Goal: Task Accomplishment & Management: Manage account settings

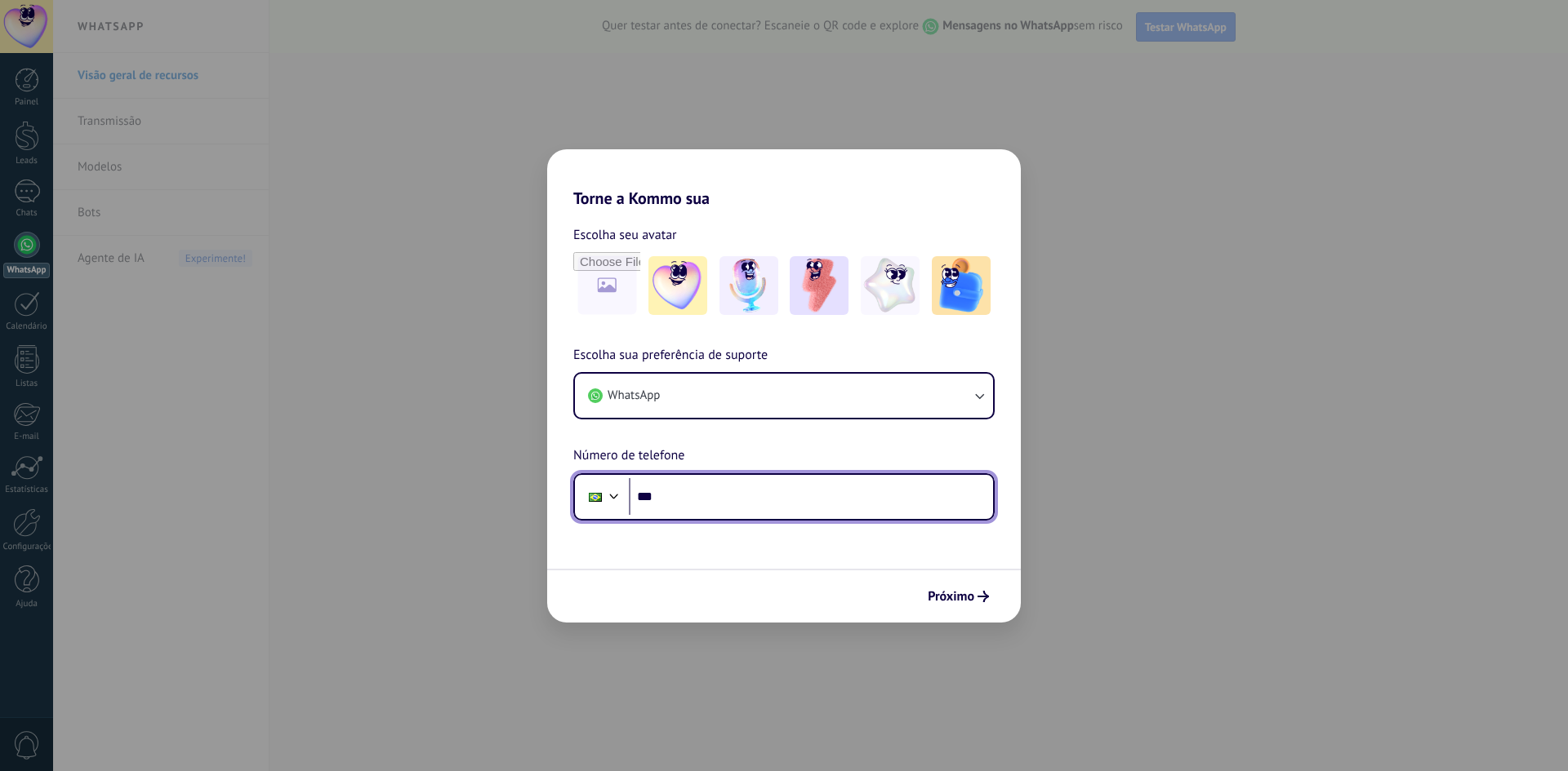
click at [710, 502] on input "***" at bounding box center [810, 497] width 364 height 38
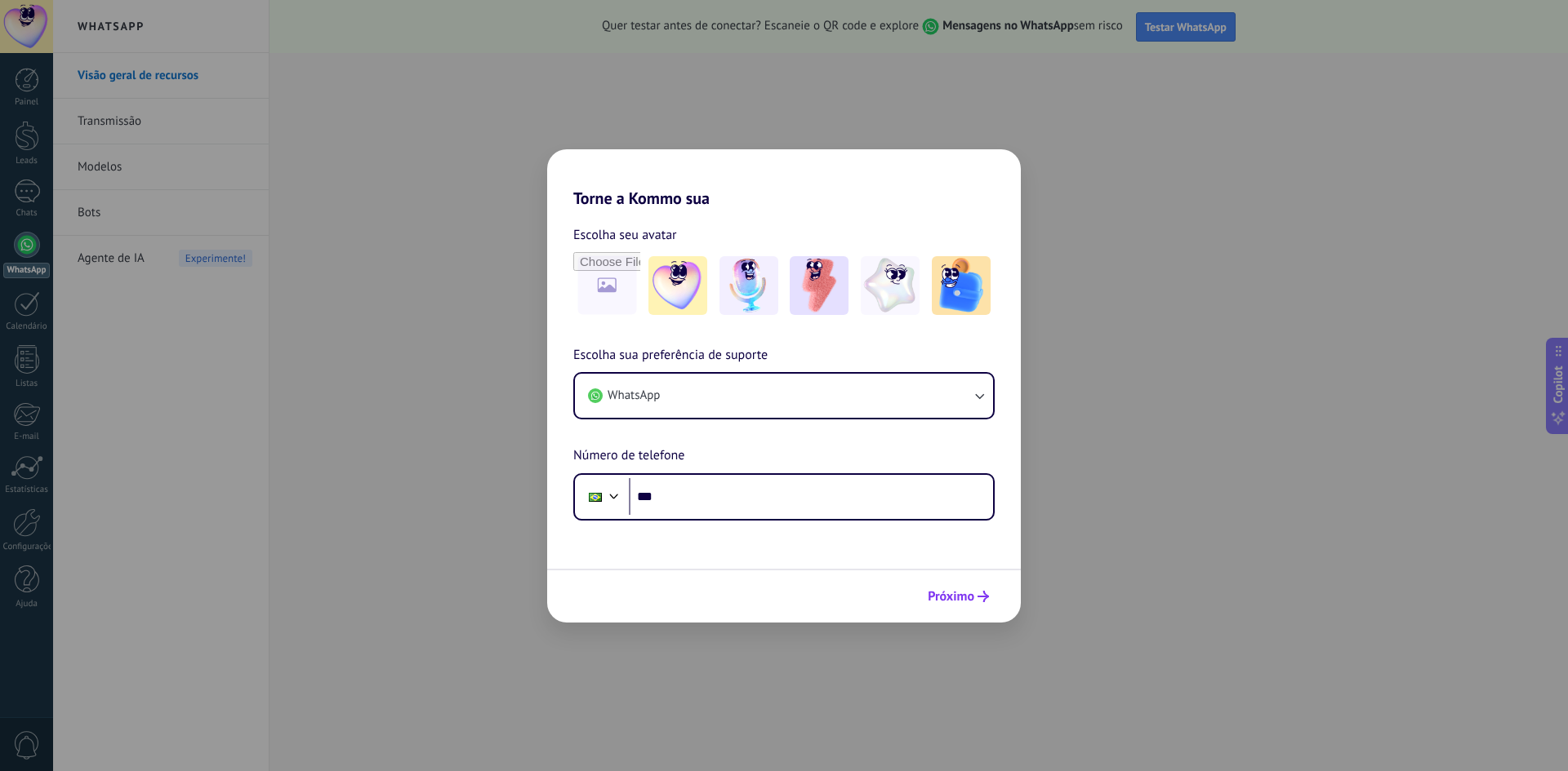
click at [948, 594] on span "Próximo" at bounding box center [951, 597] width 47 height 12
click at [830, 503] on input "***" at bounding box center [810, 497] width 364 height 38
click at [763, 507] on input "***" at bounding box center [810, 497] width 364 height 38
click at [778, 500] on input "***" at bounding box center [810, 497] width 364 height 38
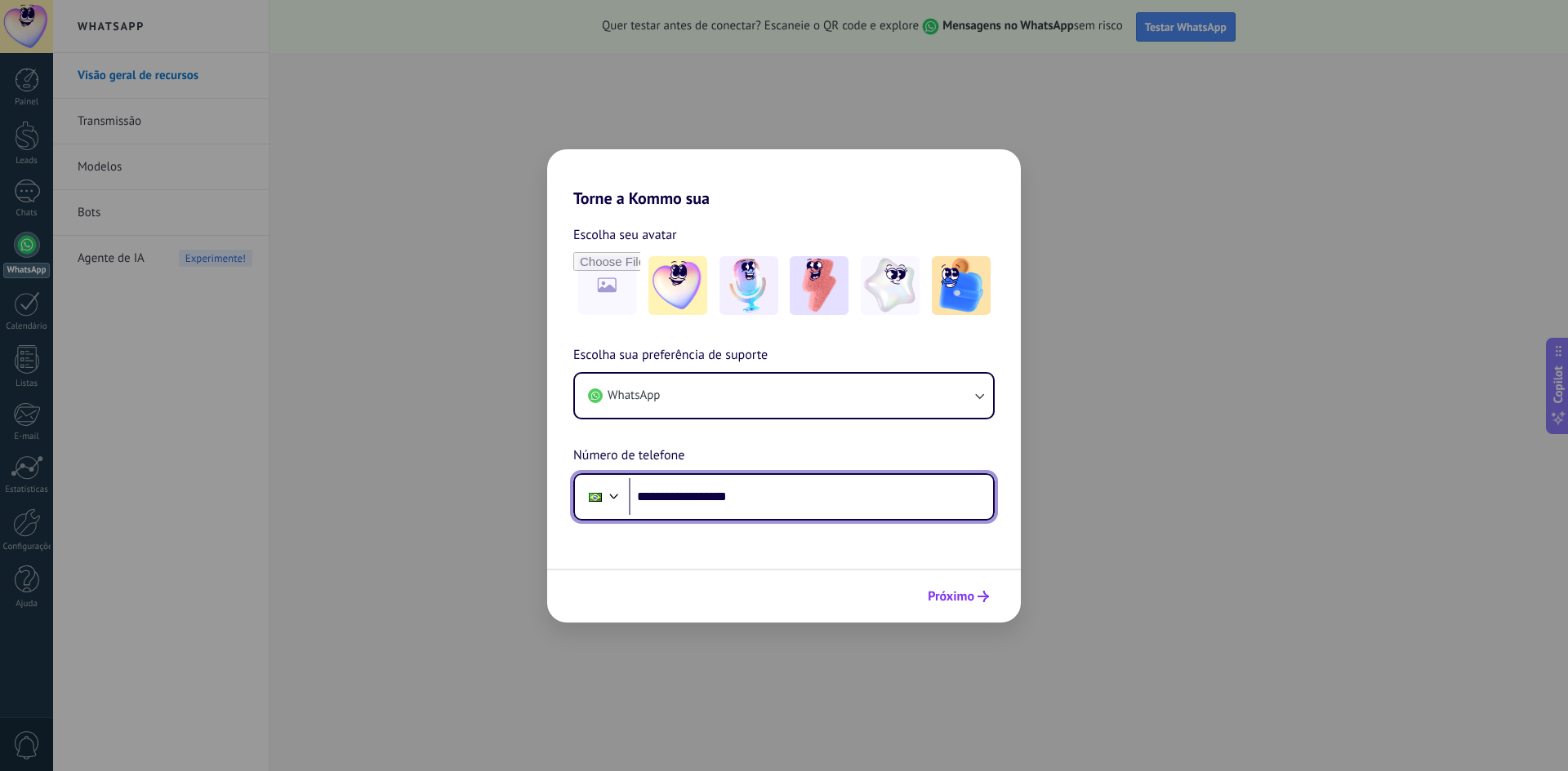
type input "**********"
click at [988, 590] on button "Próximo" at bounding box center [958, 596] width 76 height 28
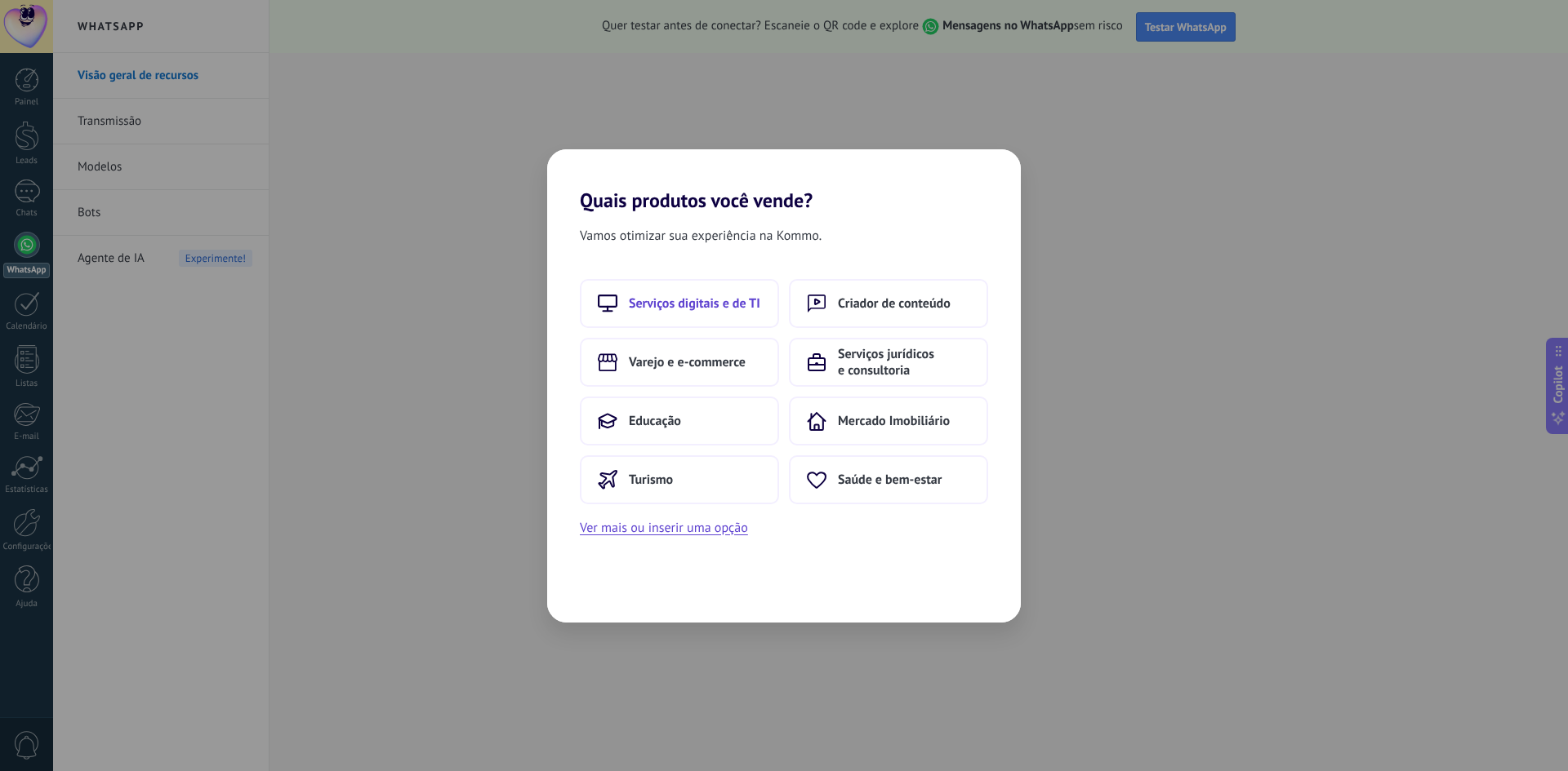
click at [690, 297] on span "Serviços digitais e de TI" at bounding box center [694, 304] width 131 height 16
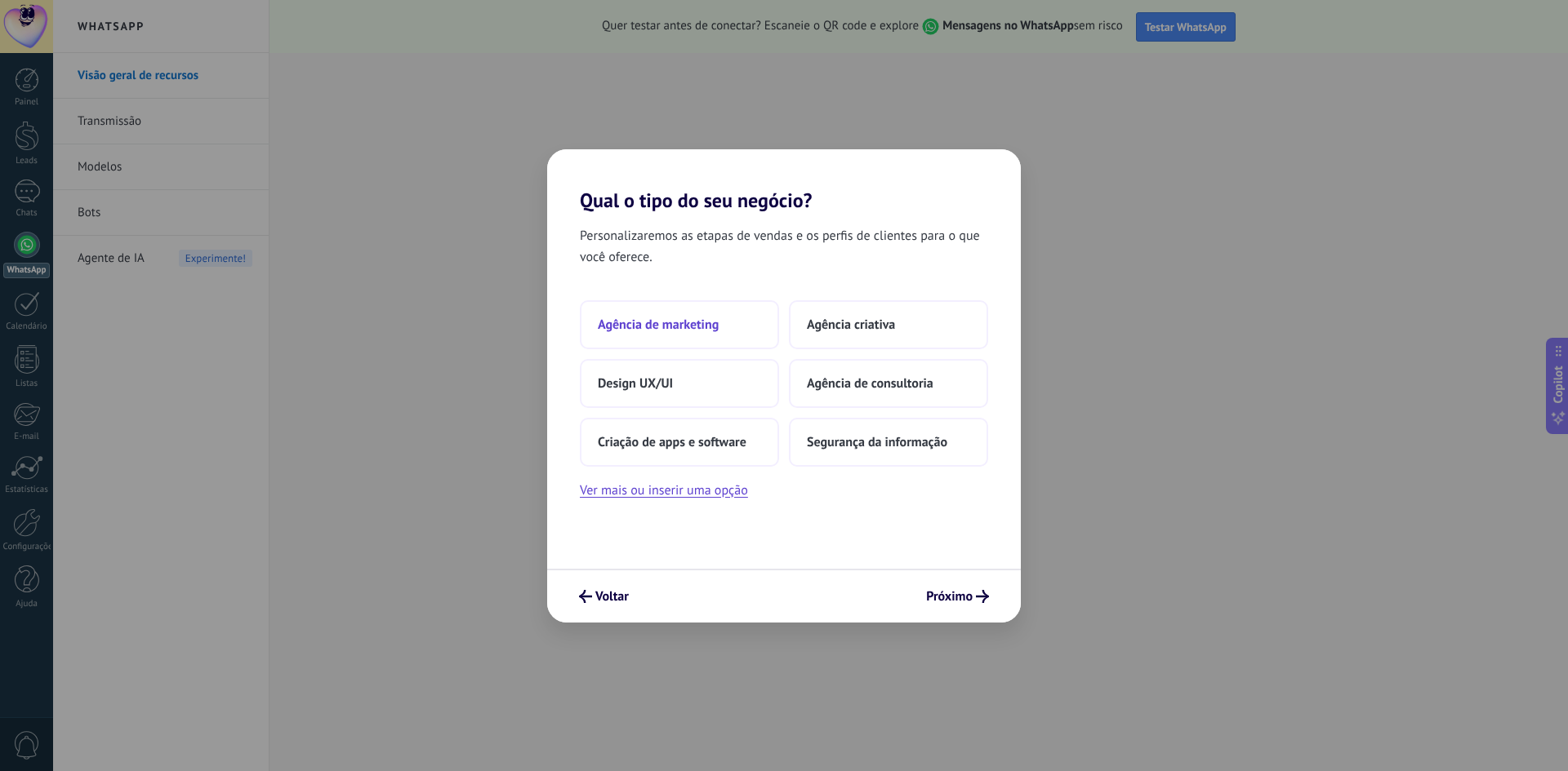
click at [699, 331] on span "Agência de marketing" at bounding box center [658, 324] width 120 height 16
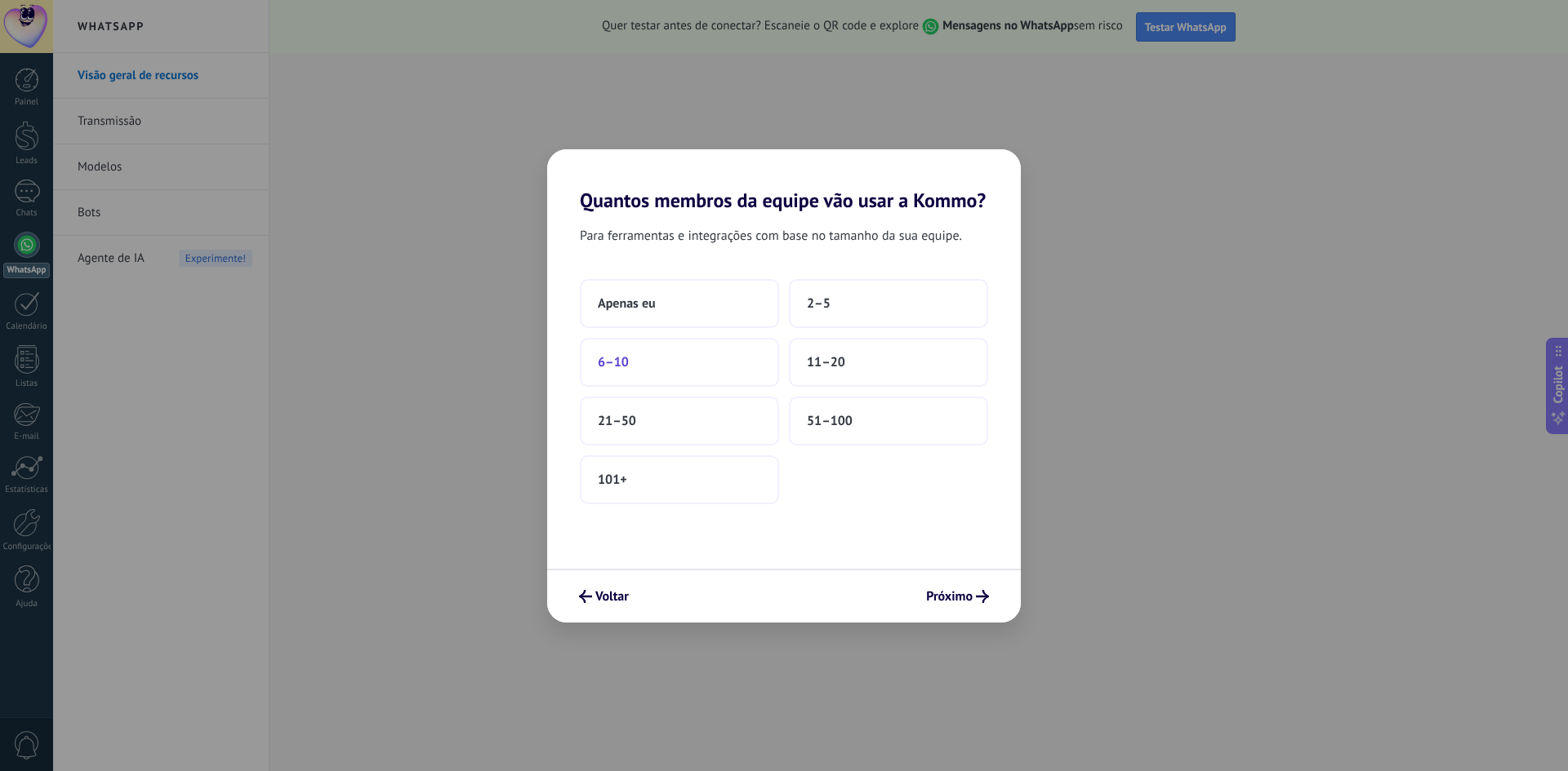
click at [660, 371] on button "6–10" at bounding box center [680, 362] width 200 height 49
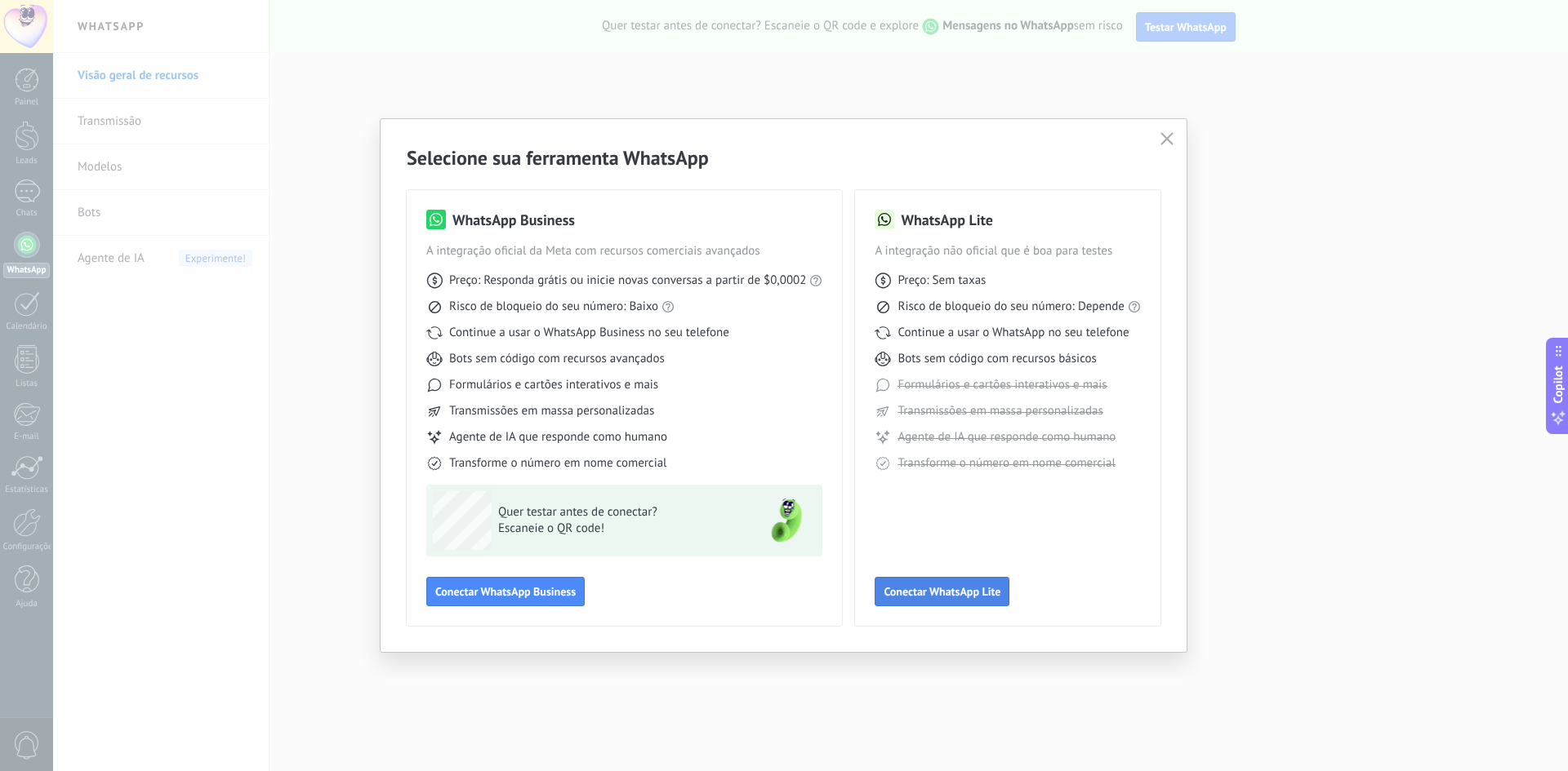
click at [950, 584] on button "Conectar WhatsApp Lite" at bounding box center [942, 591] width 135 height 30
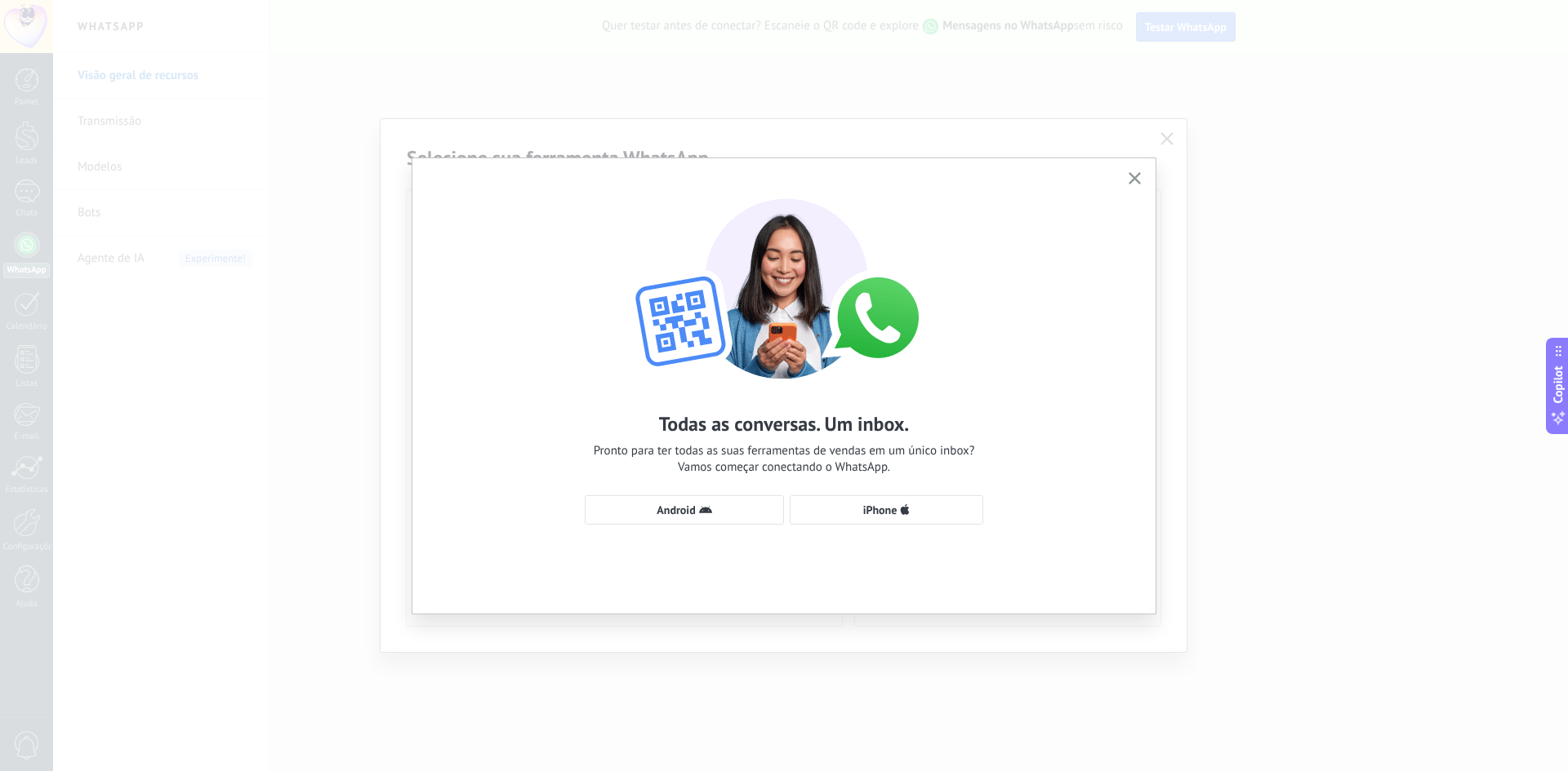
click at [1135, 181] on icon "button" at bounding box center [1135, 179] width 13 height 13
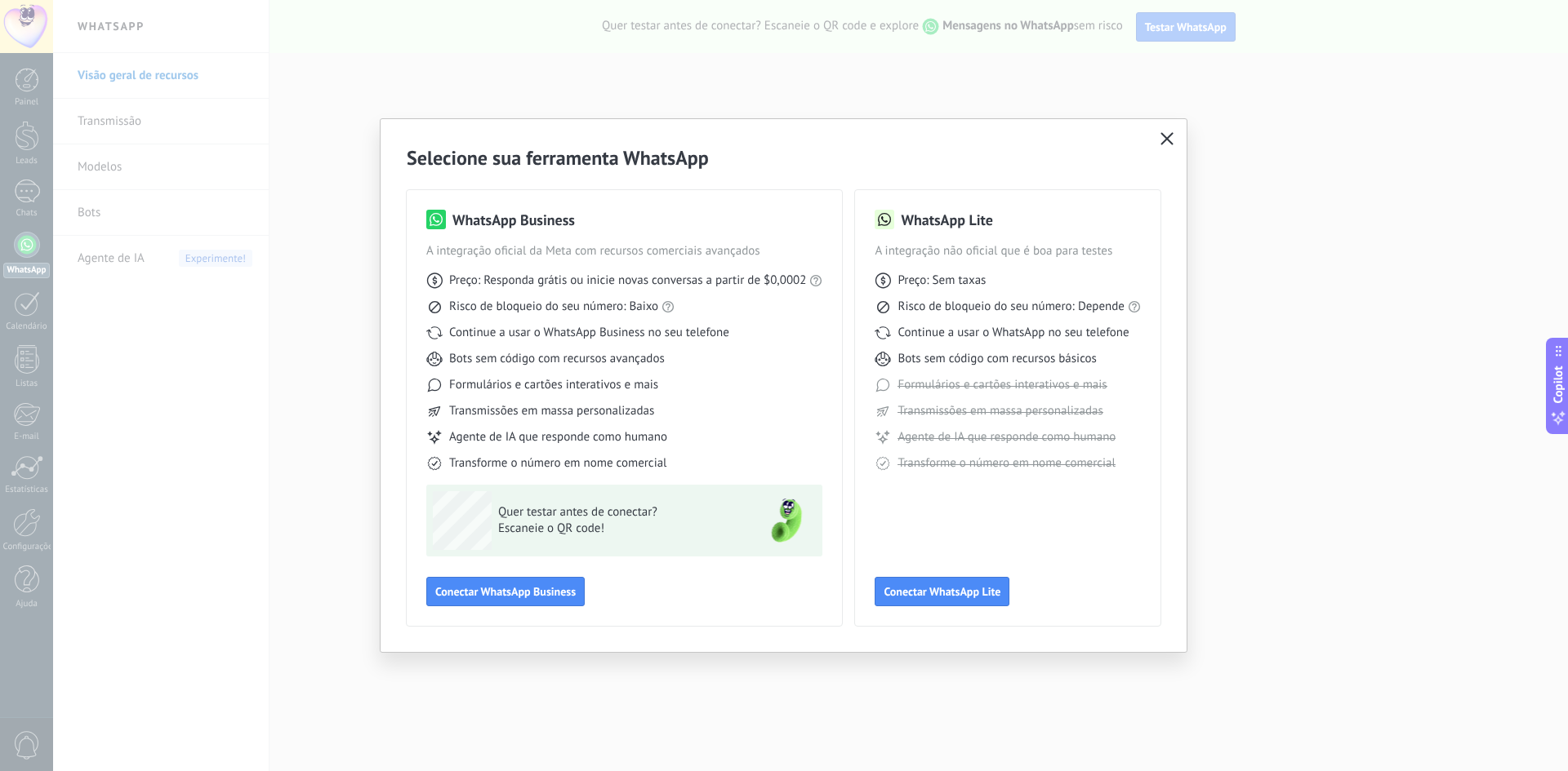
click at [1175, 137] on button "button" at bounding box center [1167, 139] width 22 height 22
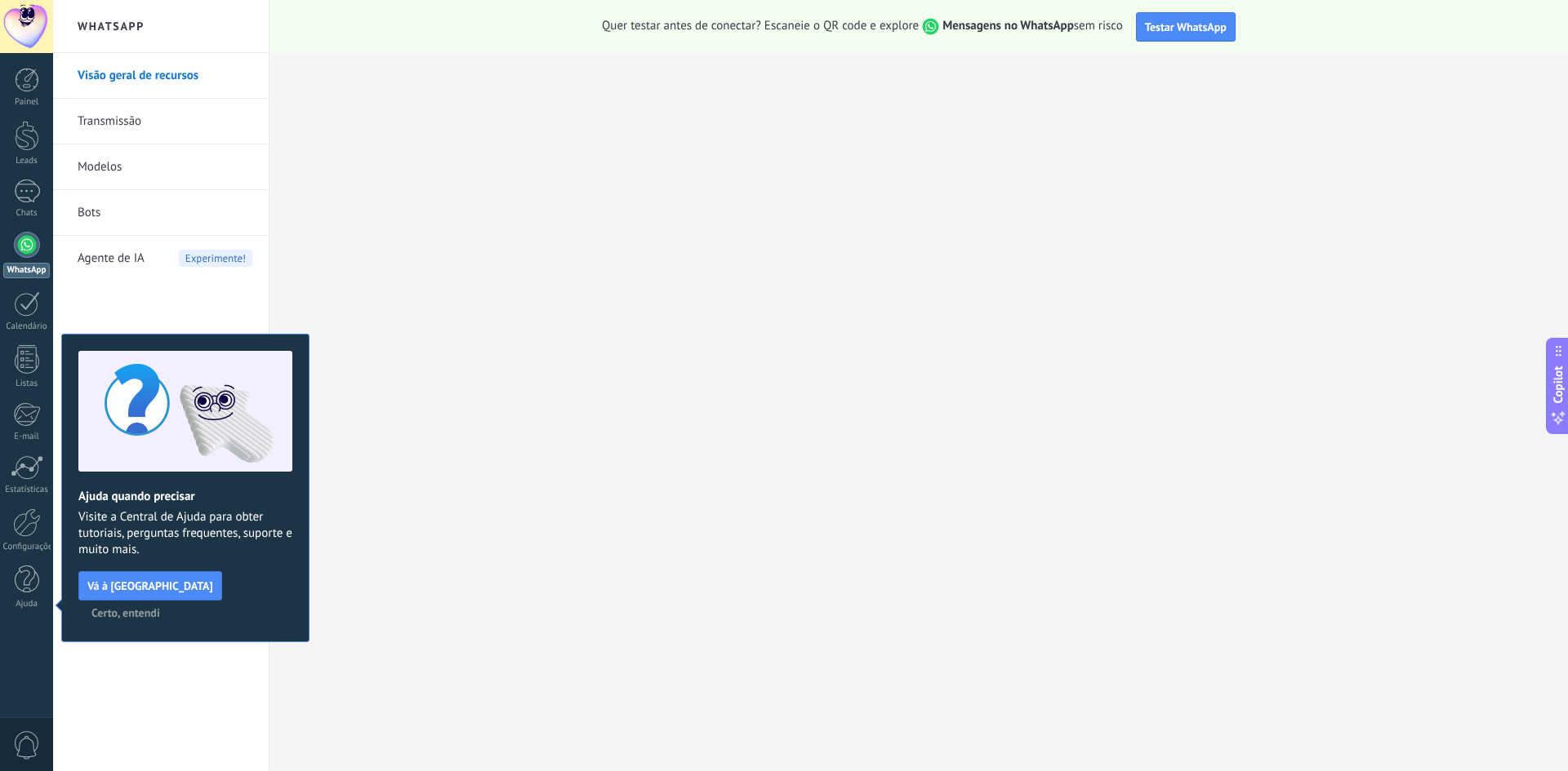
click at [160, 607] on span "Certo, entendi" at bounding box center [126, 613] width 68 height 12
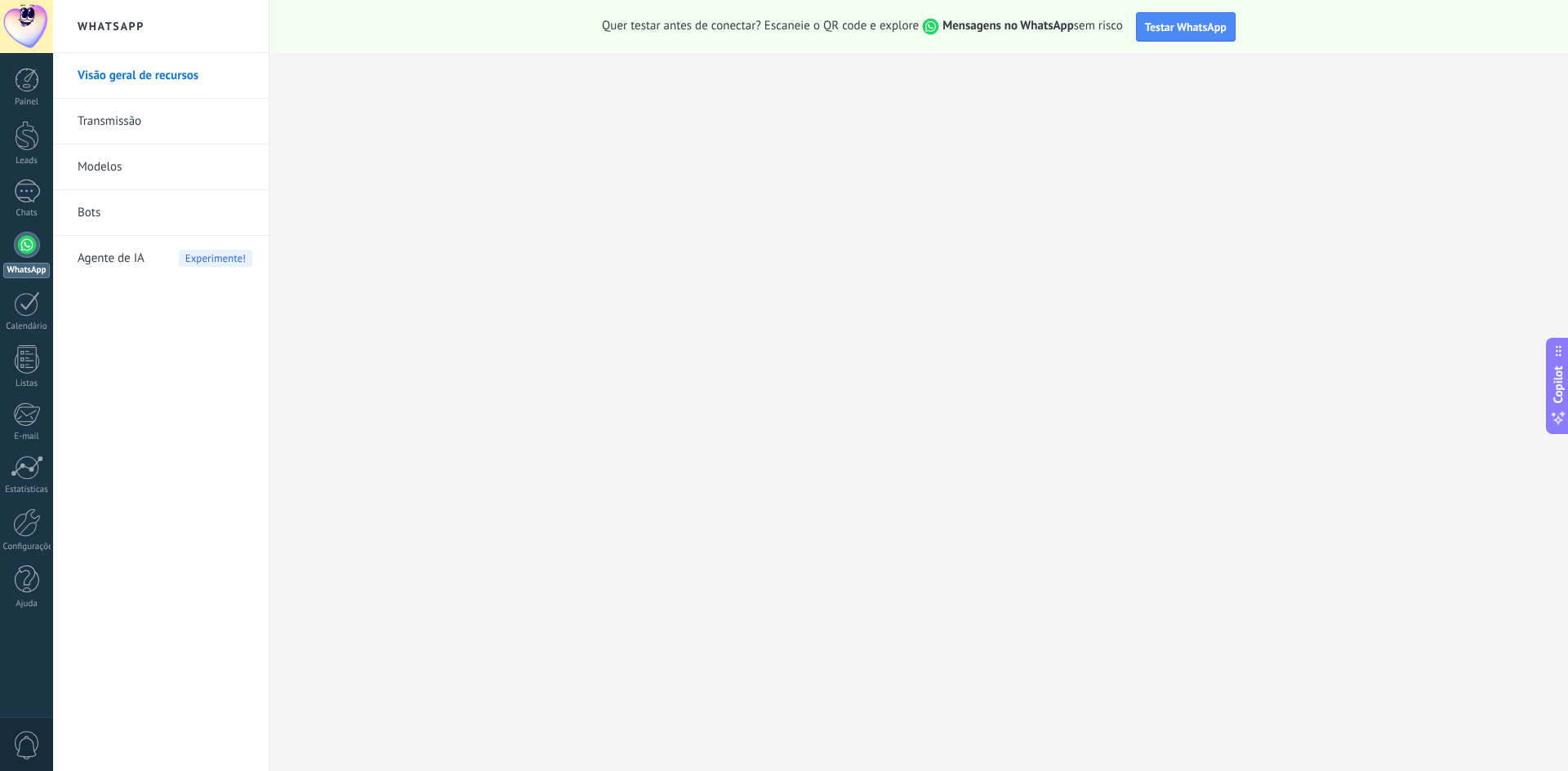
click at [115, 188] on link "Modelos" at bounding box center [165, 167] width 174 height 46
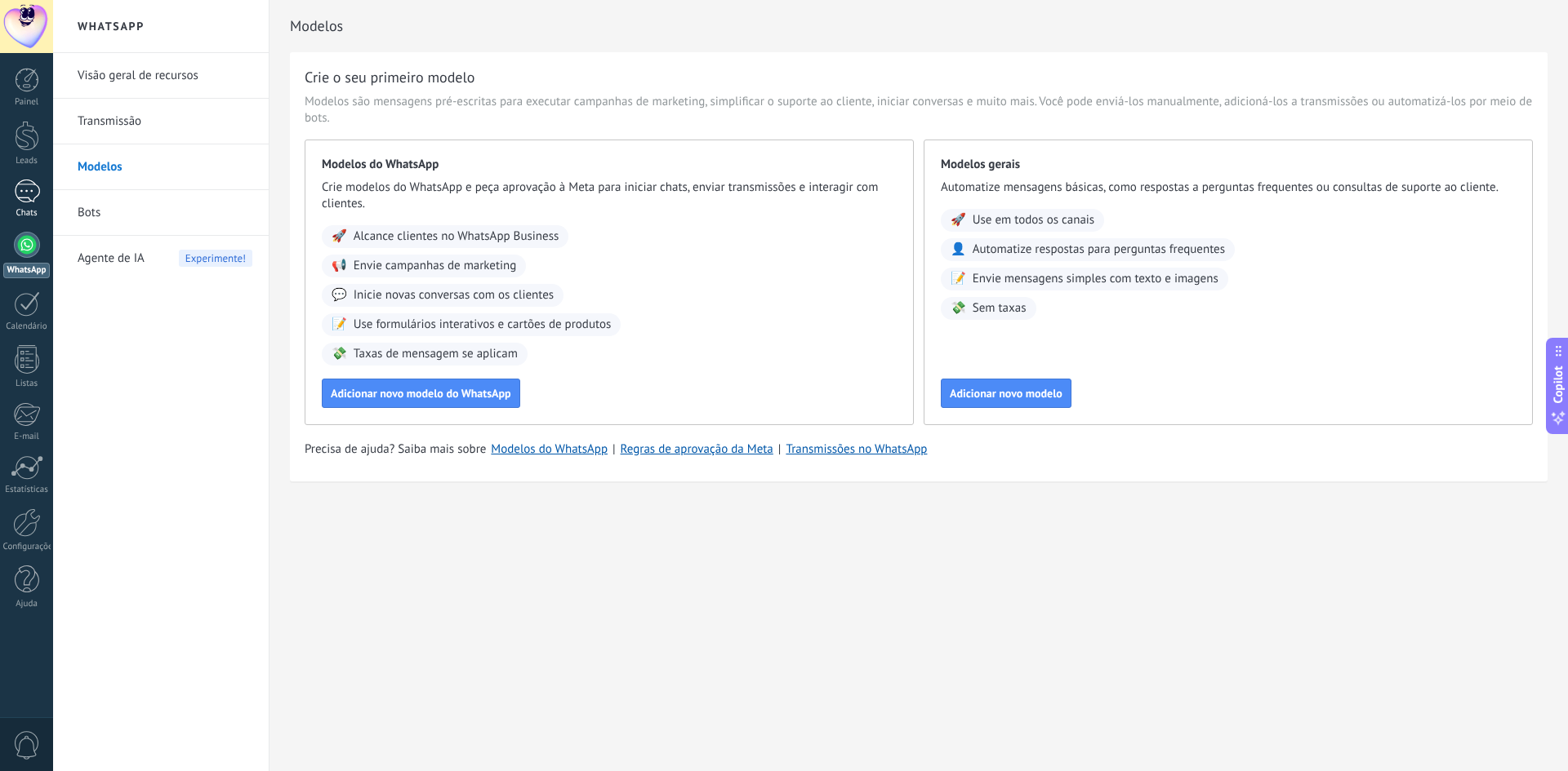
click at [28, 189] on div at bounding box center [26, 191] width 26 height 23
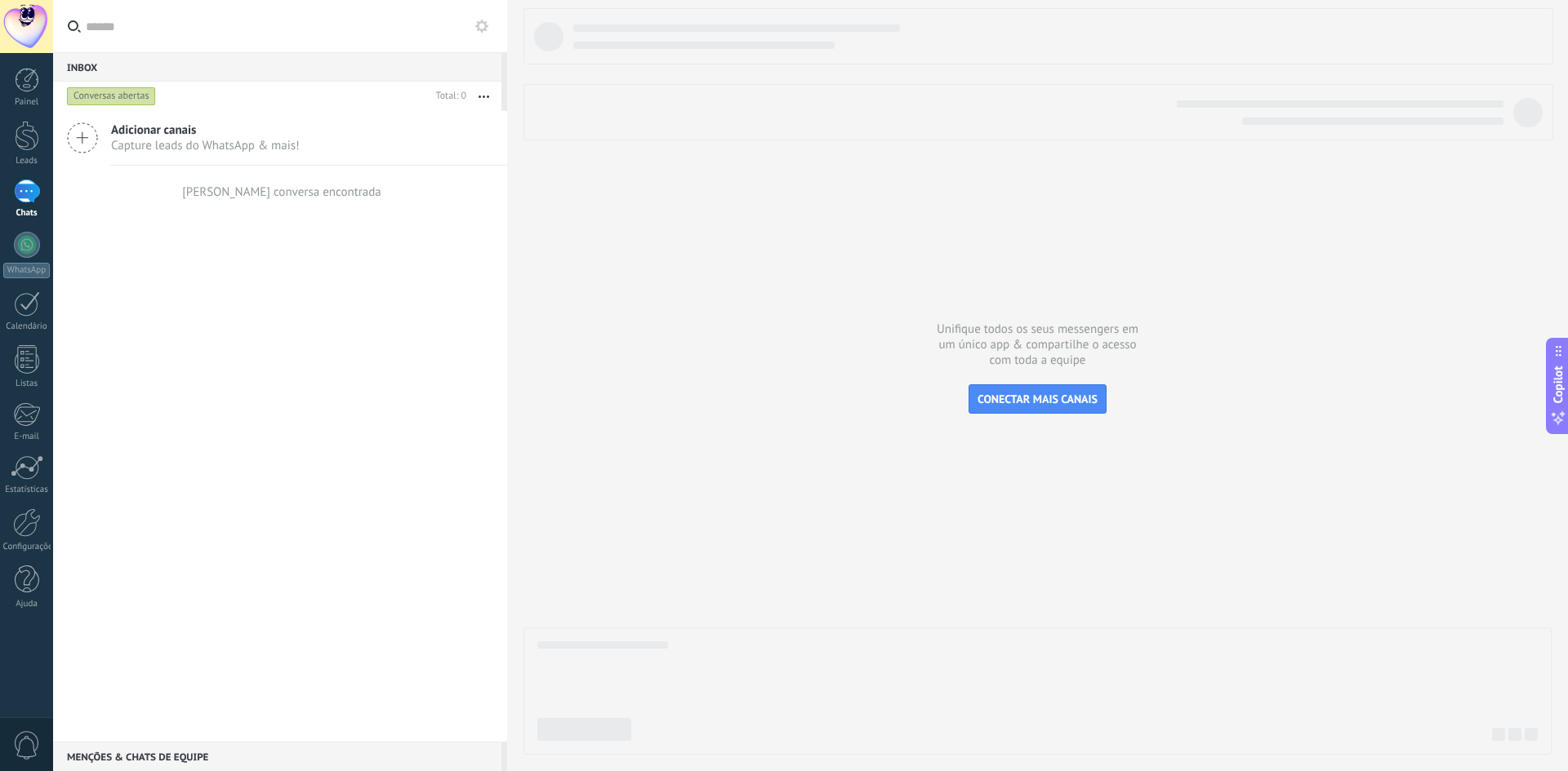
click at [126, 140] on span "Capture leads do WhatsApp & mais!" at bounding box center [206, 145] width 189 height 15
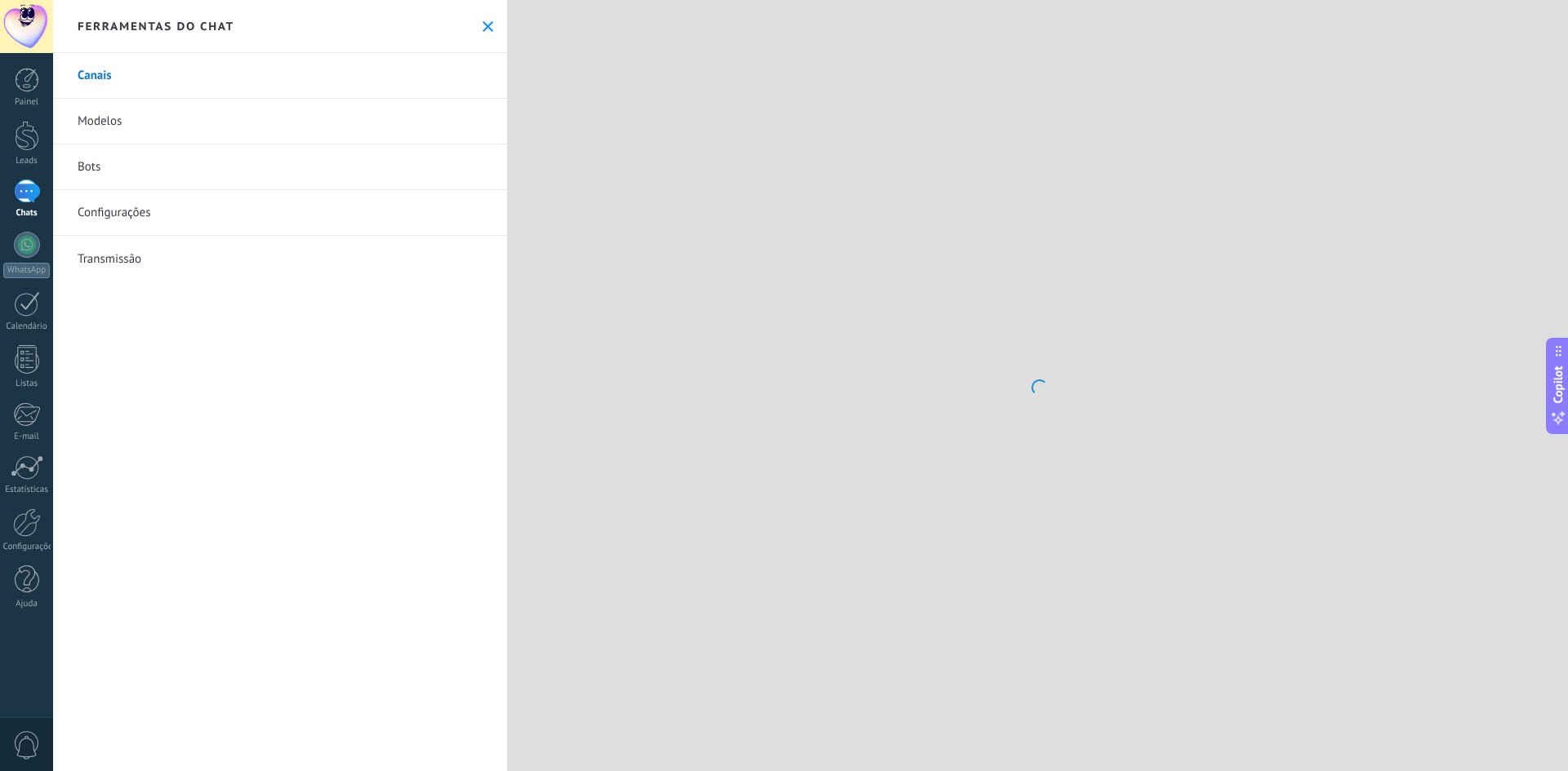
click at [126, 118] on link "Modelos" at bounding box center [280, 121] width 454 height 46
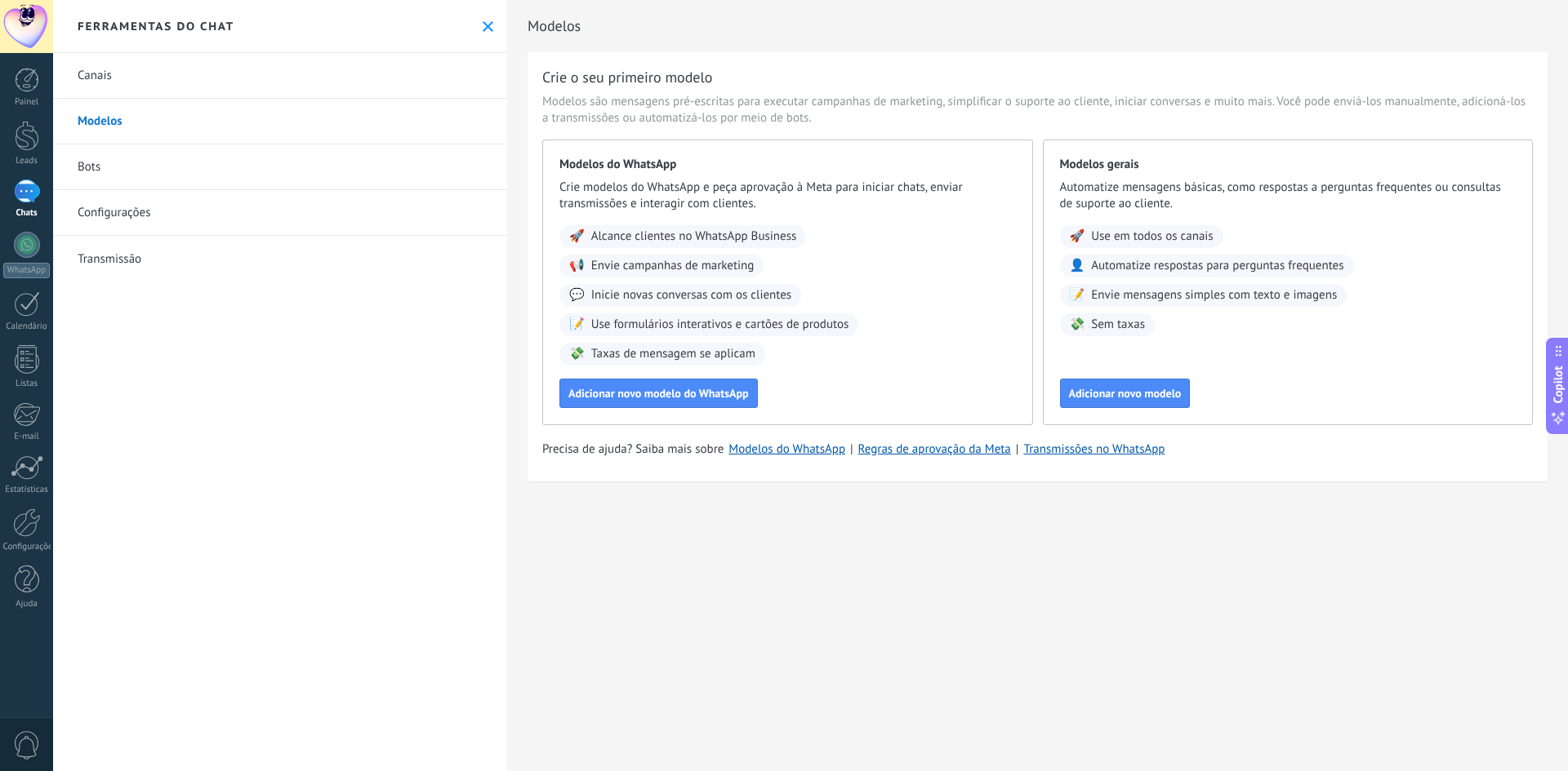
click at [114, 73] on link "Canais" at bounding box center [280, 75] width 454 height 46
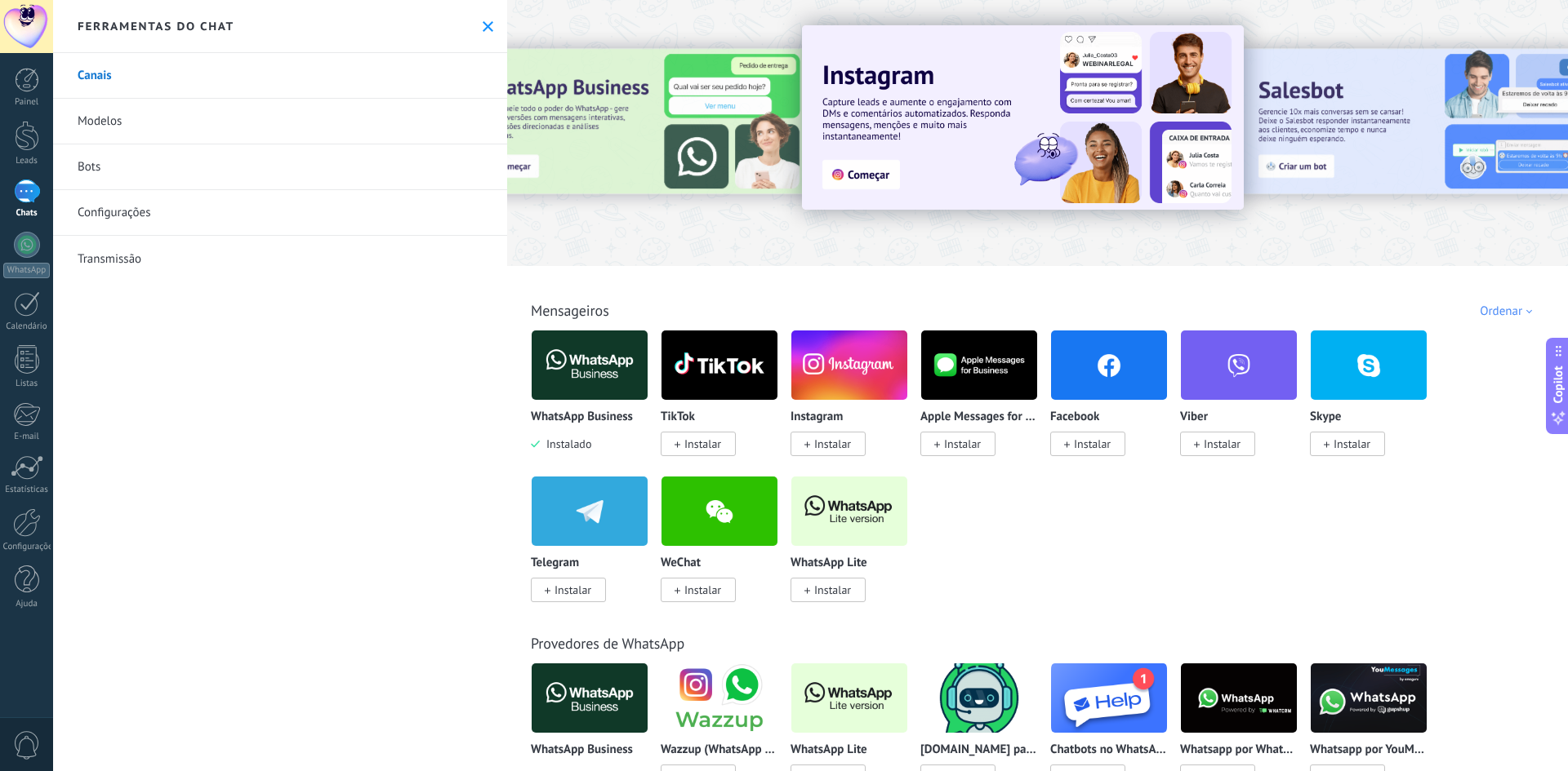
click at [116, 116] on link "Modelos" at bounding box center [280, 121] width 454 height 46
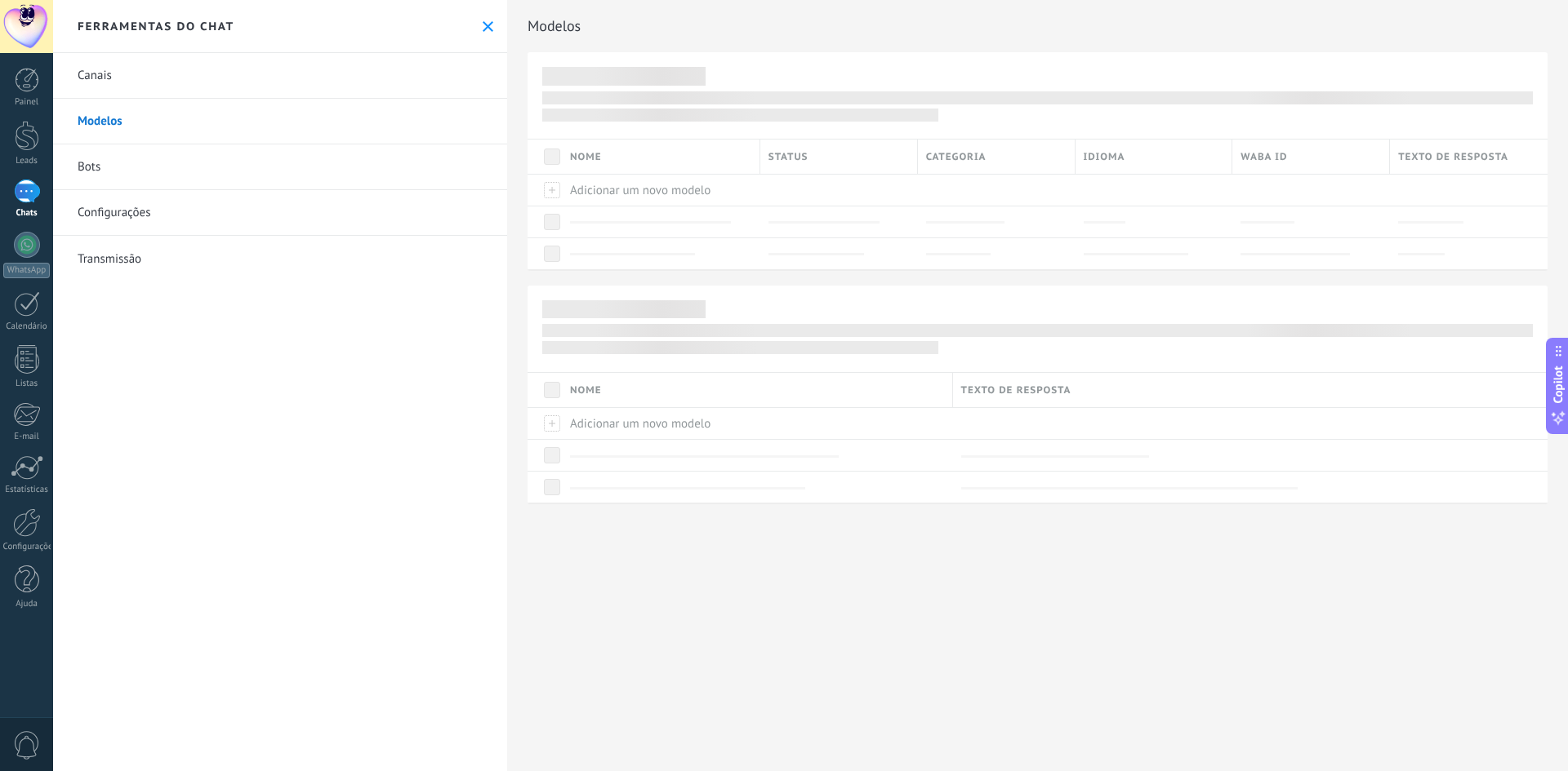
click at [110, 209] on link "Configurações" at bounding box center [280, 213] width 454 height 46
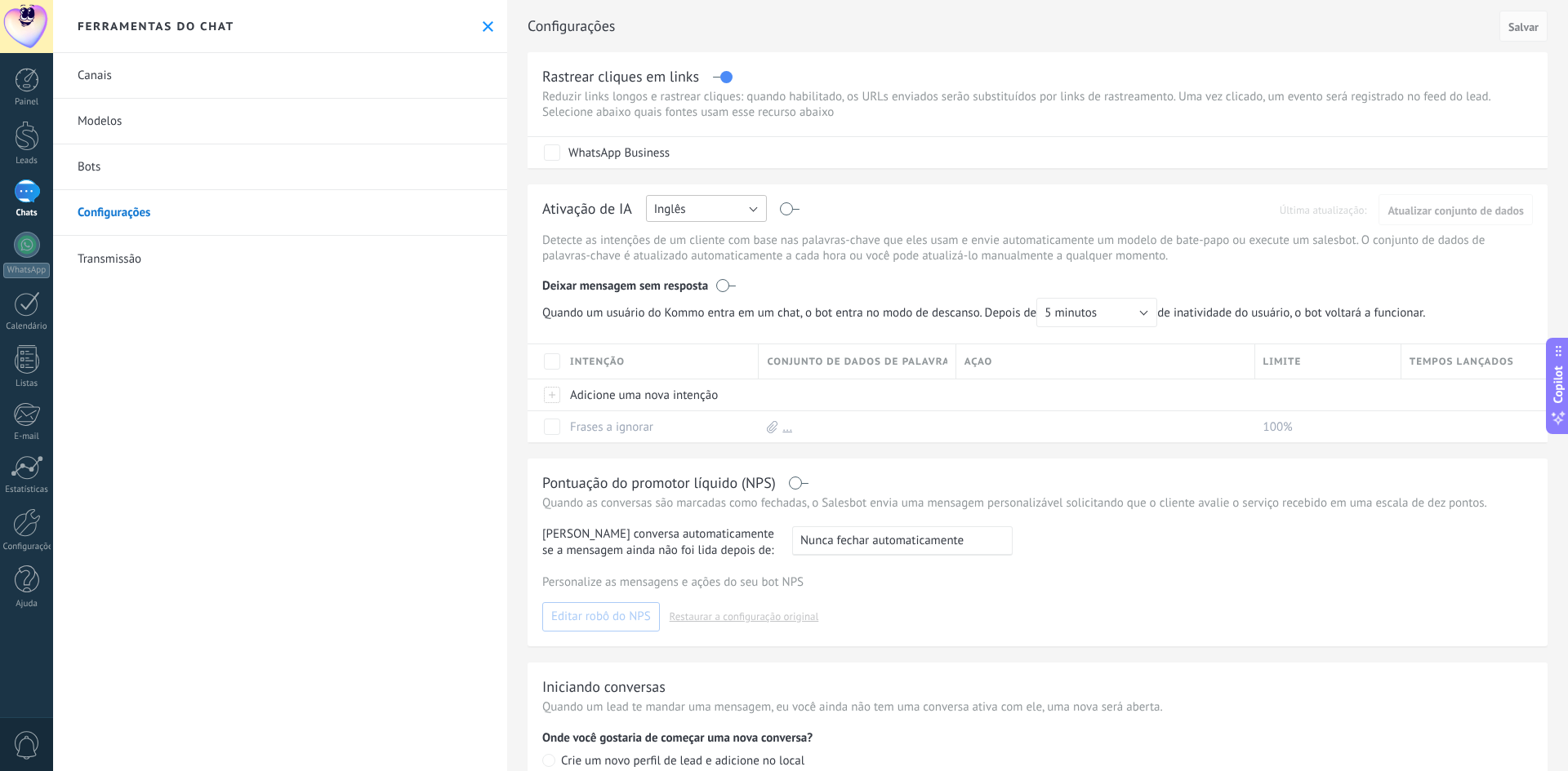
click at [699, 206] on button "Inglês" at bounding box center [706, 208] width 120 height 27
click at [699, 206] on span "[PERSON_NAME]" at bounding box center [699, 209] width 125 height 15
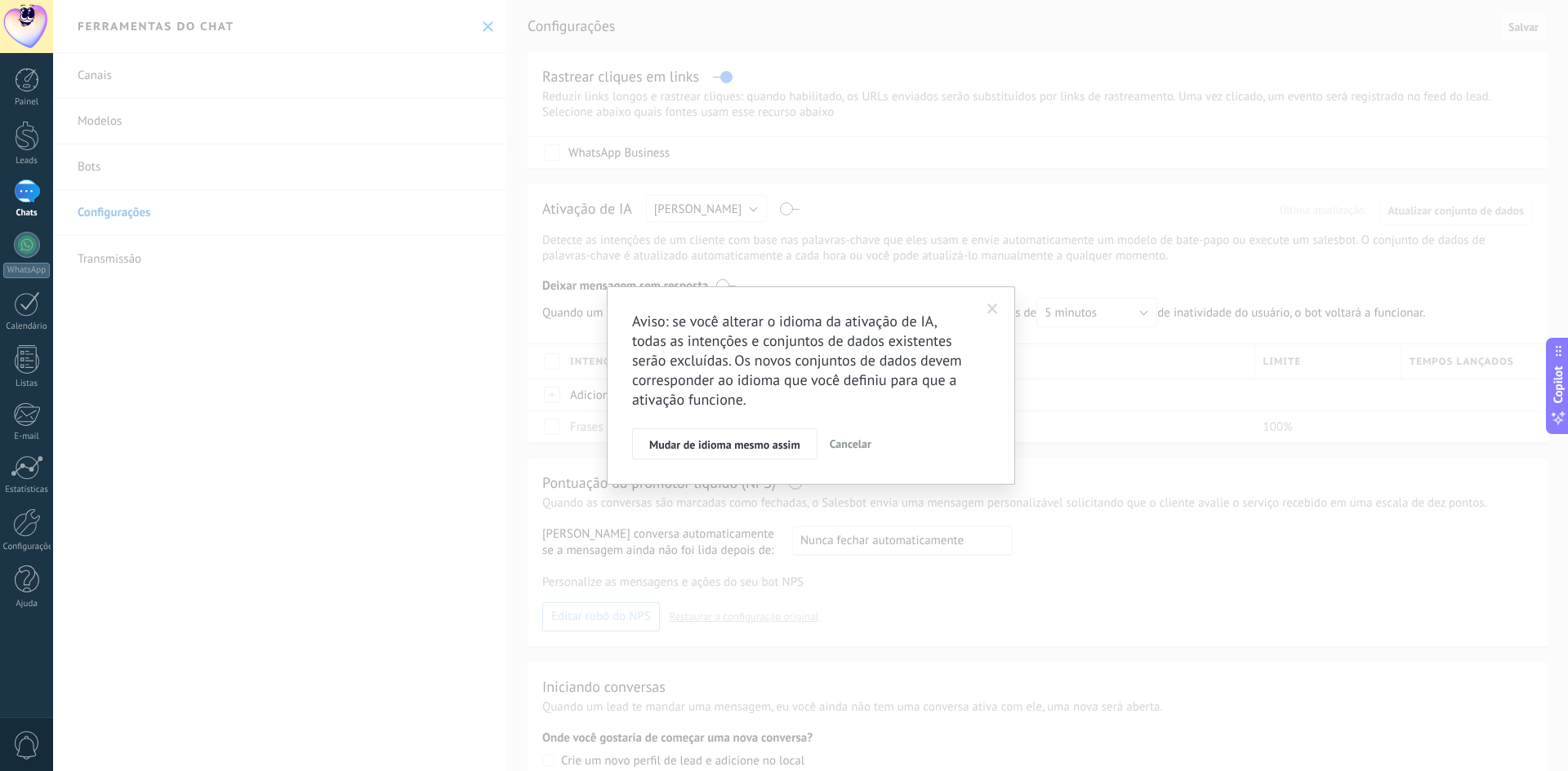
click at [833, 443] on span "Cancelar" at bounding box center [851, 444] width 41 height 14
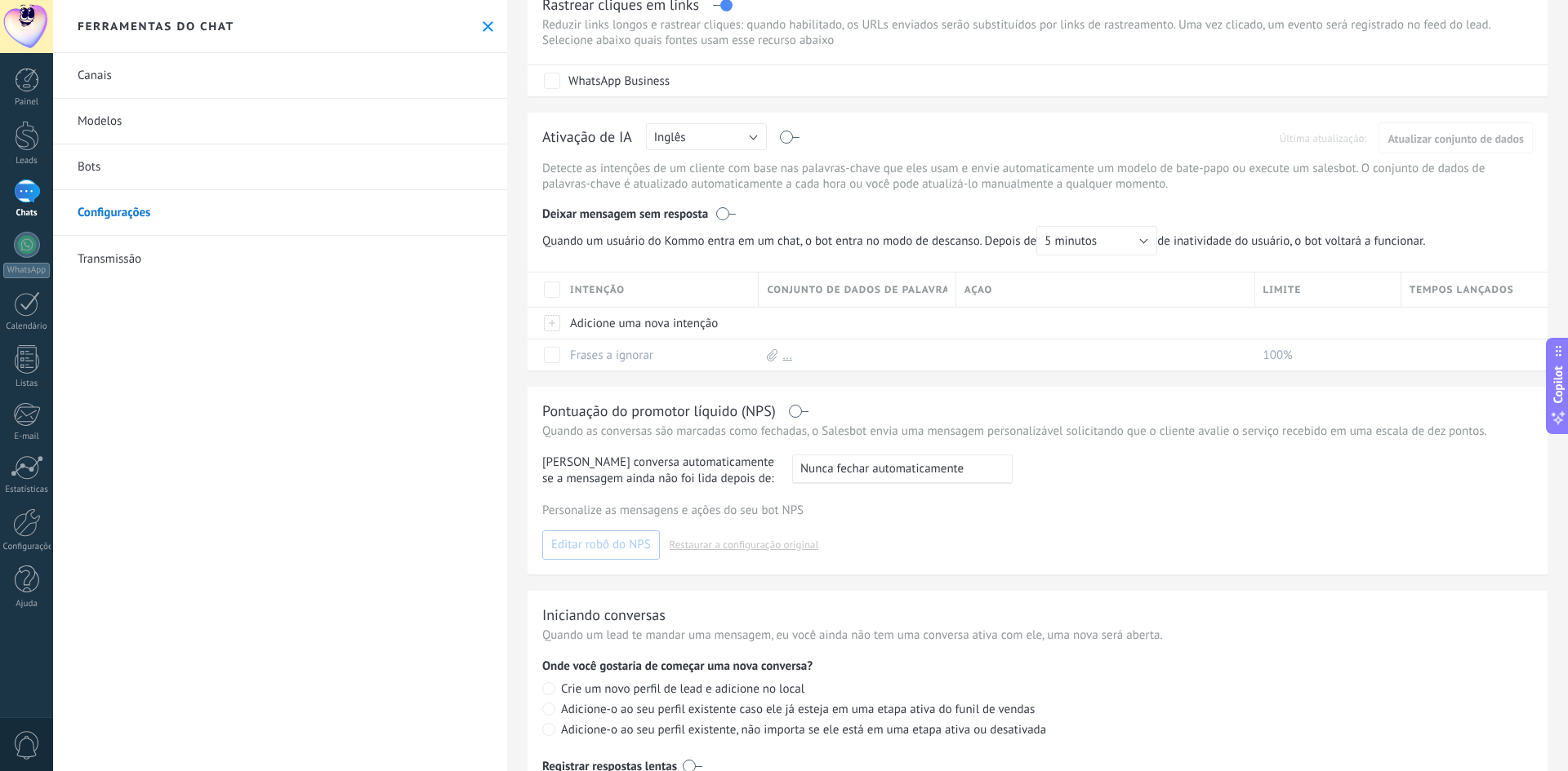
scroll to position [139, 0]
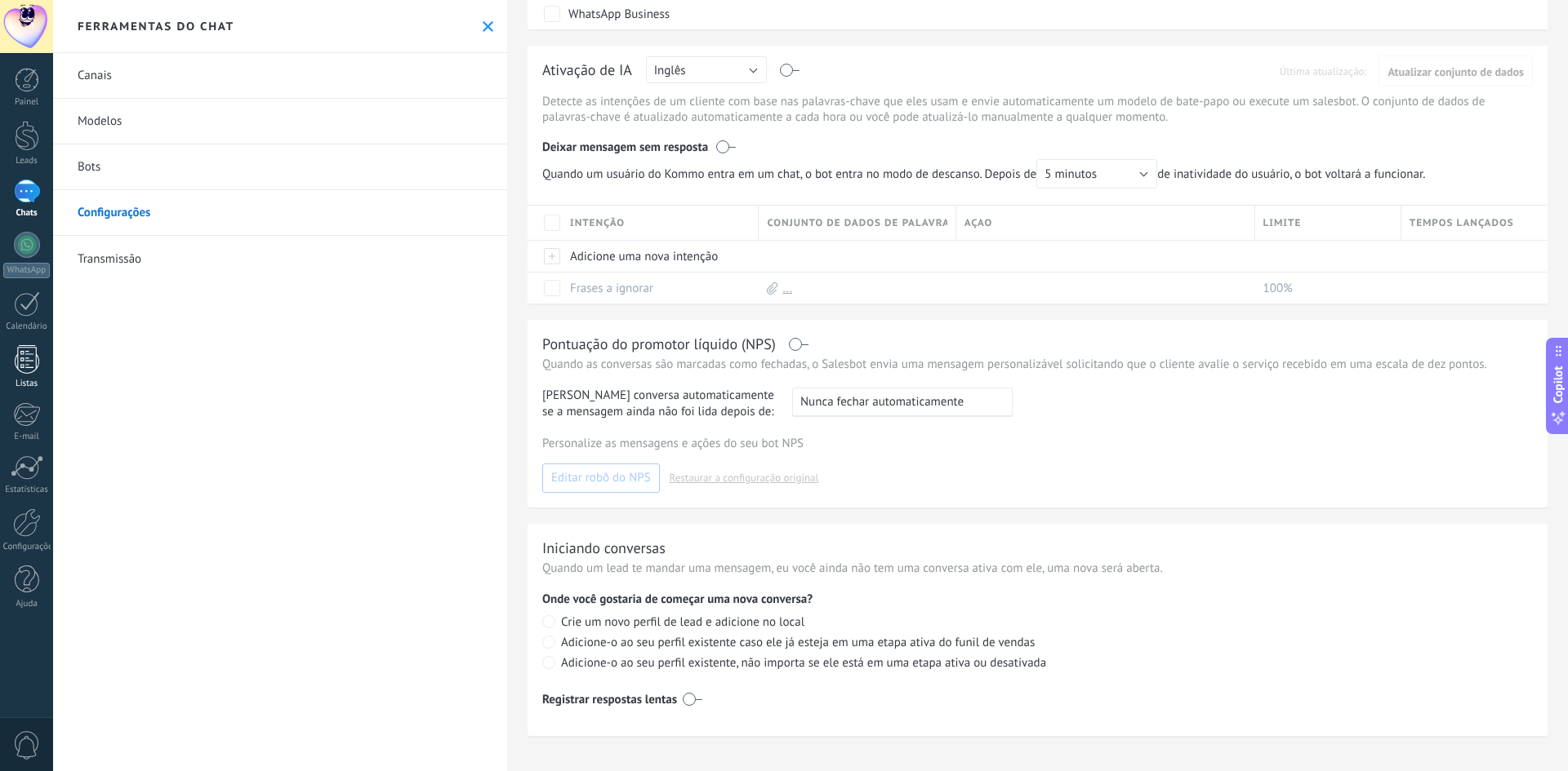
click at [30, 351] on div at bounding box center [26, 359] width 24 height 29
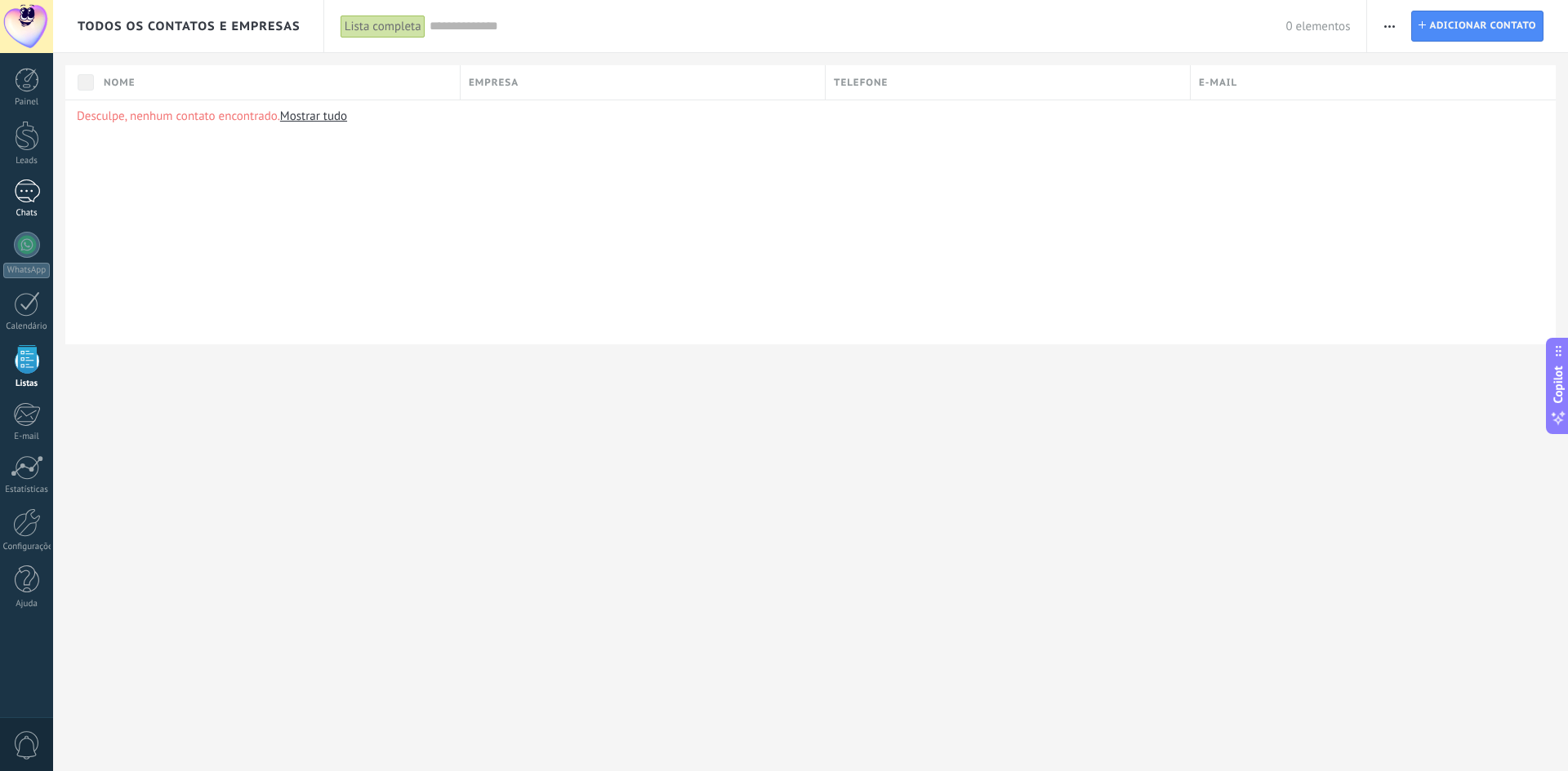
click at [25, 203] on link "Chats" at bounding box center [26, 199] width 53 height 40
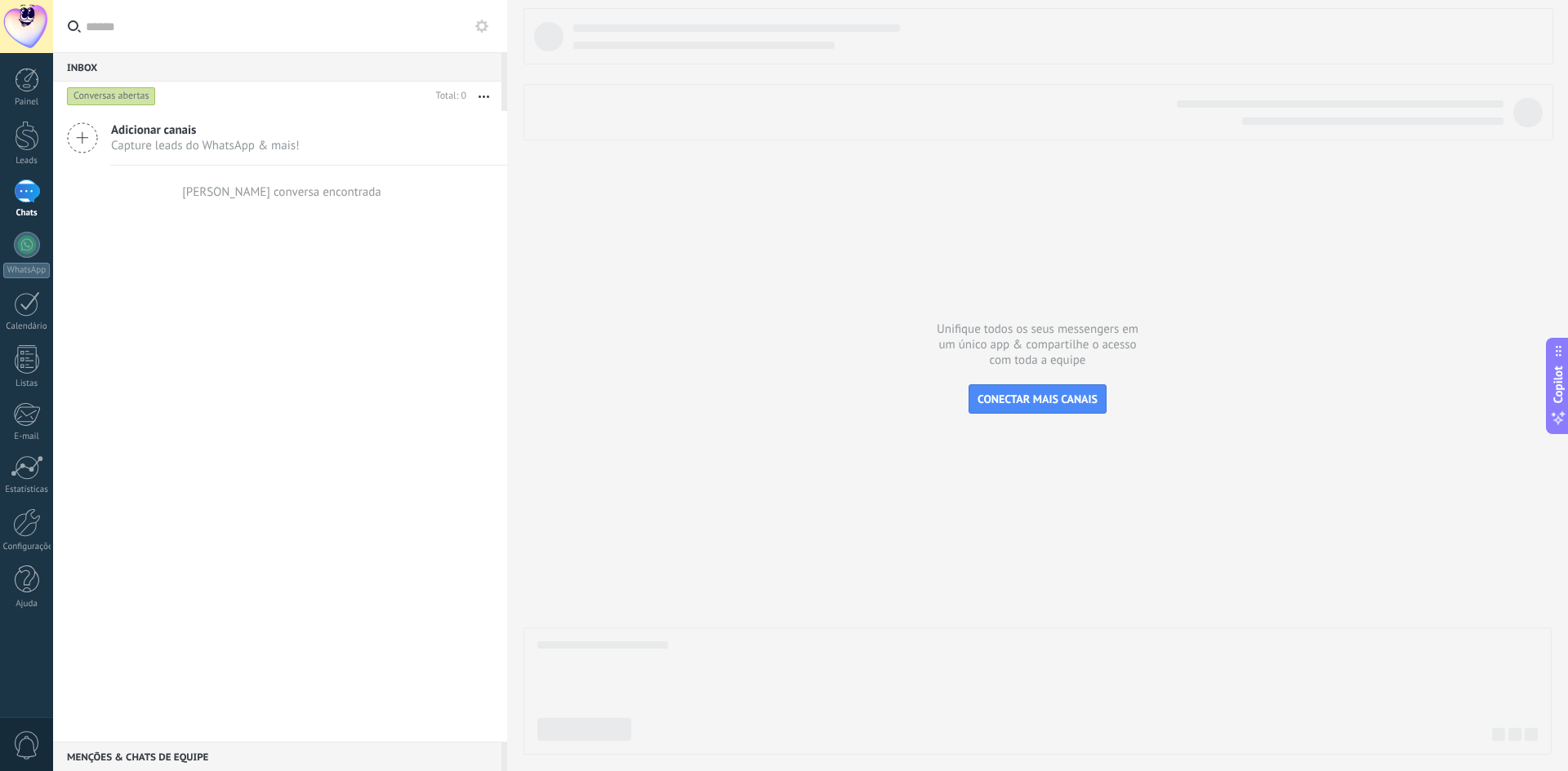
click at [186, 755] on div "Menções & Chats de equipe 0" at bounding box center [277, 757] width 449 height 30
